Goal: Task Accomplishment & Management: Complete application form

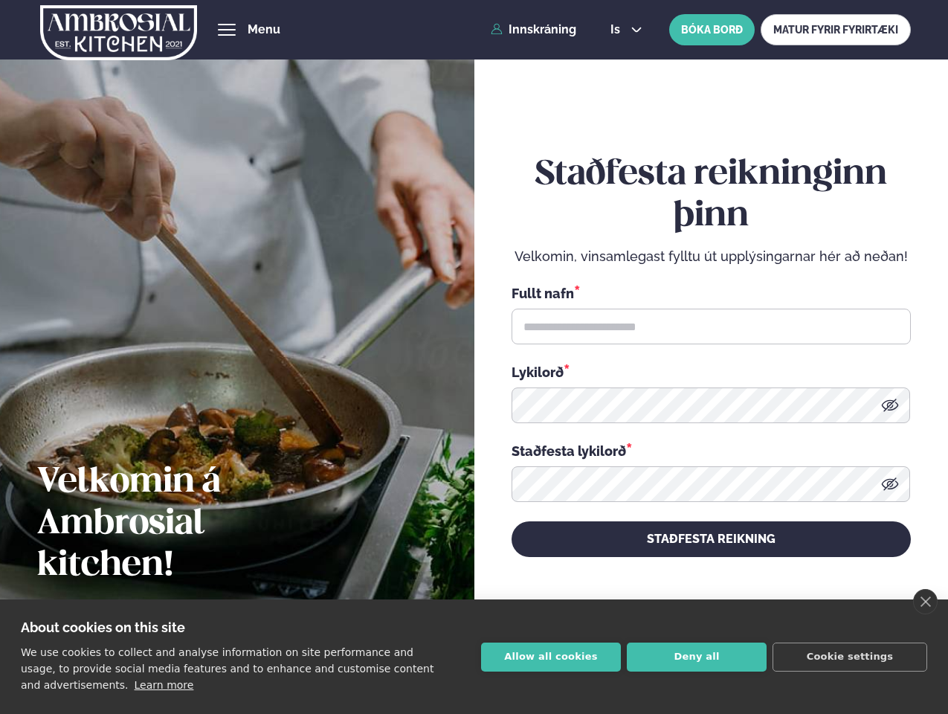
click at [925, 602] on link "close" at bounding box center [925, 601] width 25 height 25
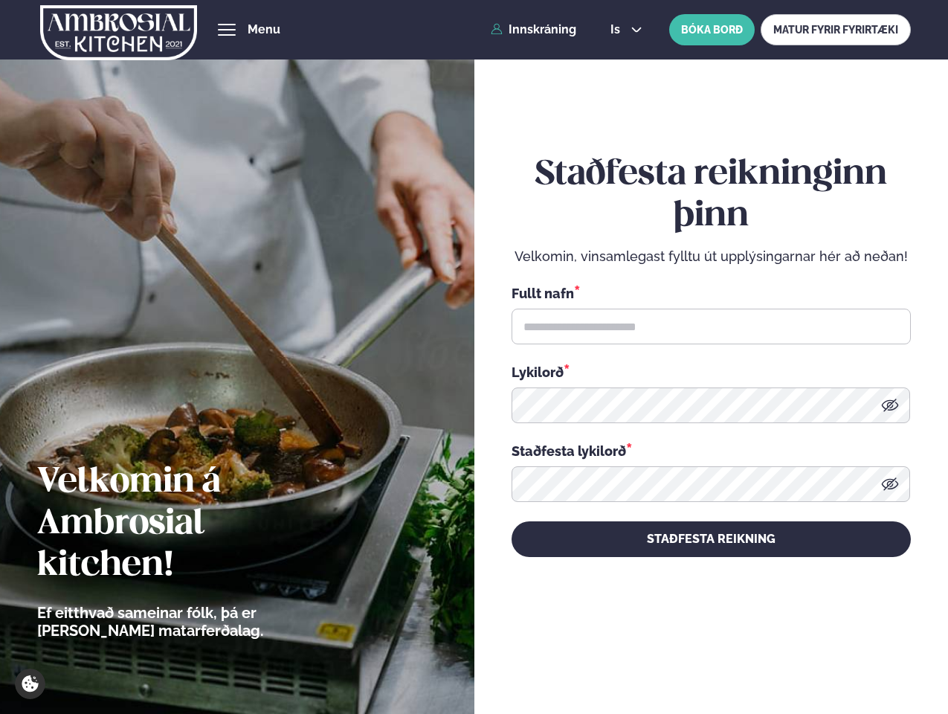
click at [551, 657] on div "Staðfesta reikninginn þinn Velkomin, vinsamlegast fylltu út upplýsingarnar hér …" at bounding box center [711, 355] width 399 height 665
click at [697, 657] on div "Staðfesta reikninginn þinn Velkomin, vinsamlegast fylltu út upplýsingarnar hér …" at bounding box center [711, 355] width 399 height 665
click at [850, 657] on div "Staðfesta reikninginn þinn Velkomin, vinsamlegast fylltu út upplýsingarnar hér …" at bounding box center [711, 355] width 399 height 665
click at [227, 30] on span "hamburger" at bounding box center [226, 29] width 13 height 13
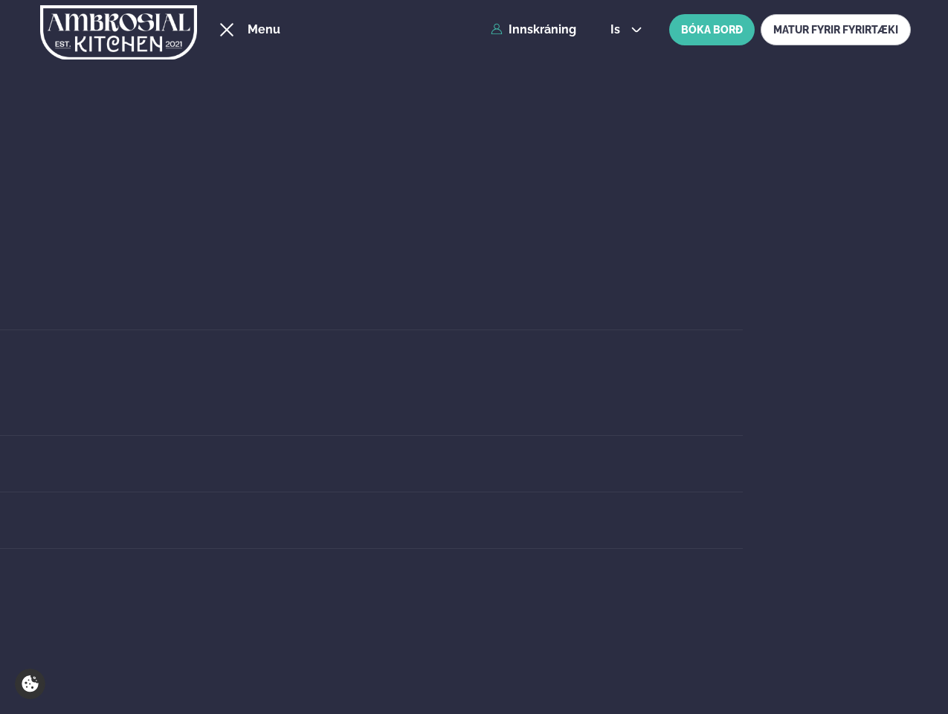
click at [625, 30] on span "is" at bounding box center [617, 30] width 14 height 12
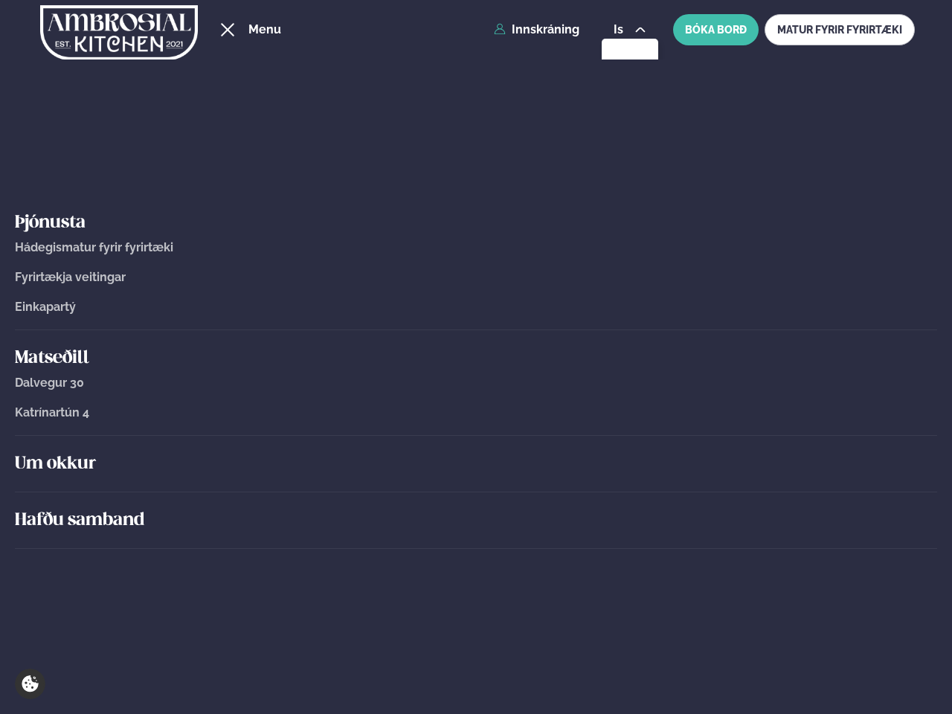
click at [890, 406] on link "Katrínartún 4" at bounding box center [476, 412] width 922 height 13
